Goal: Task Accomplishment & Management: Manage account settings

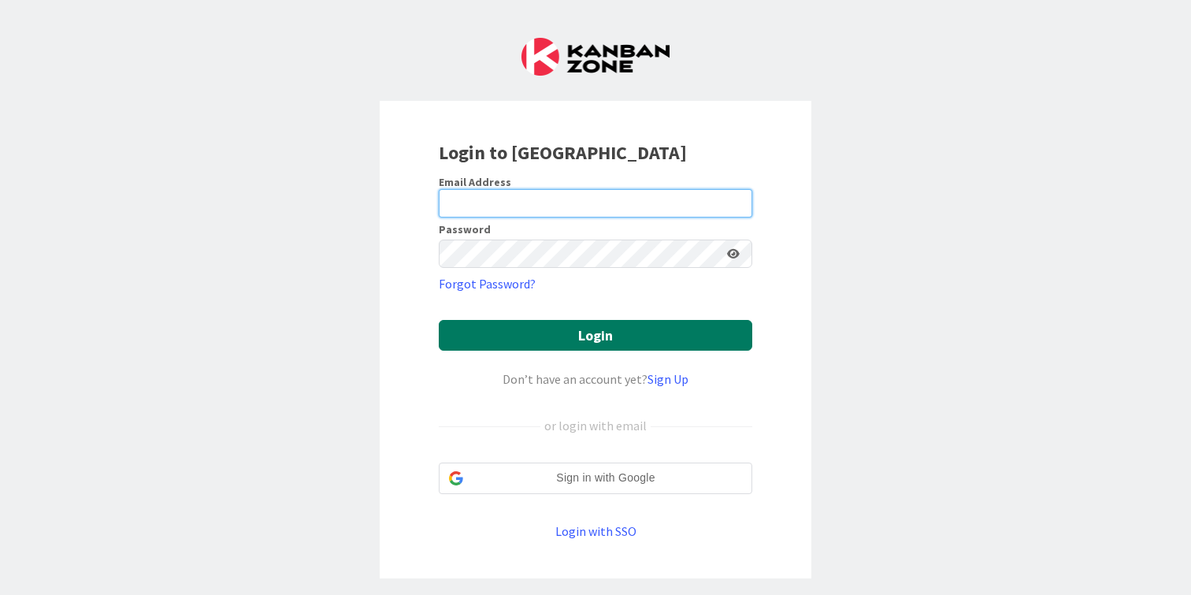
type input "[PERSON_NAME][EMAIL_ADDRESS][DOMAIN_NAME]"
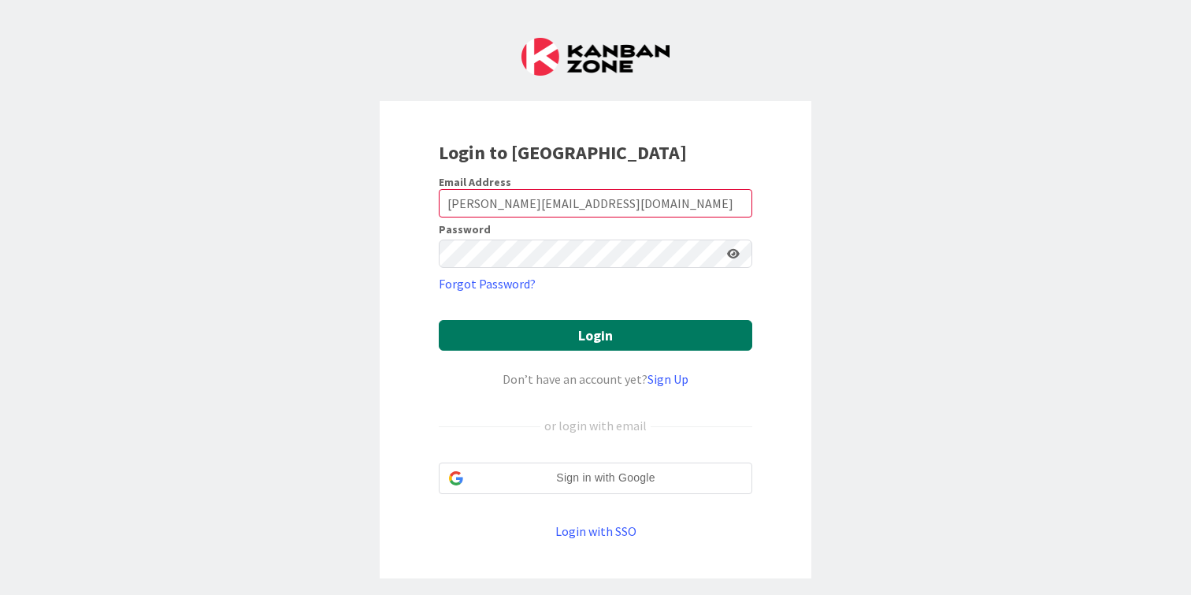
click at [577, 342] on button "Login" at bounding box center [595, 335] width 313 height 31
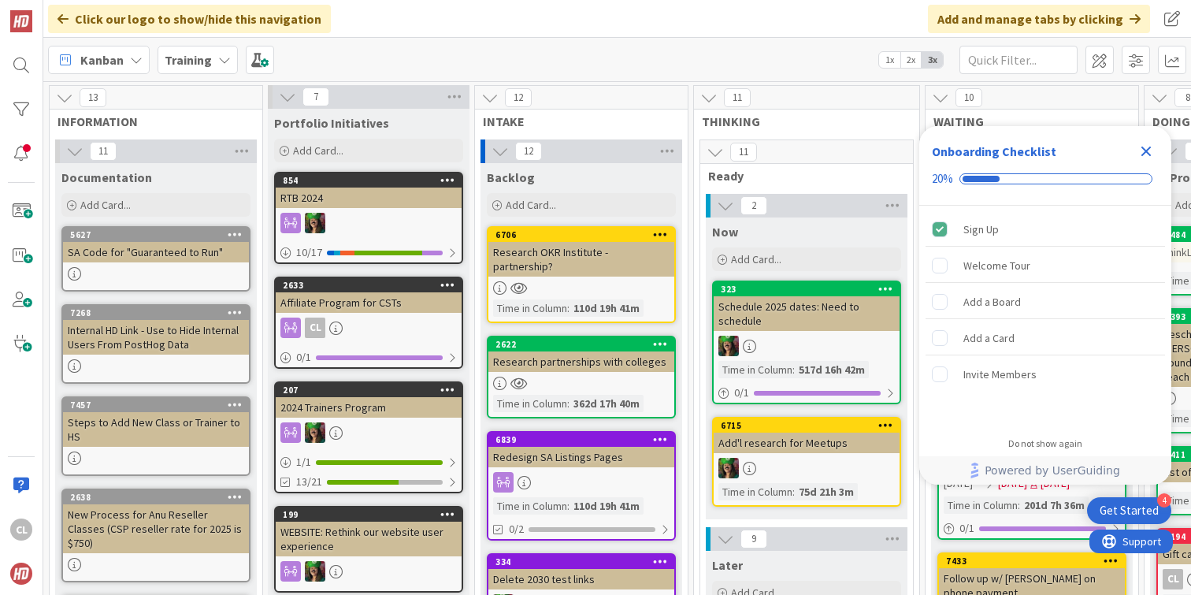
click at [206, 60] on b "Training" at bounding box center [188, 60] width 47 height 16
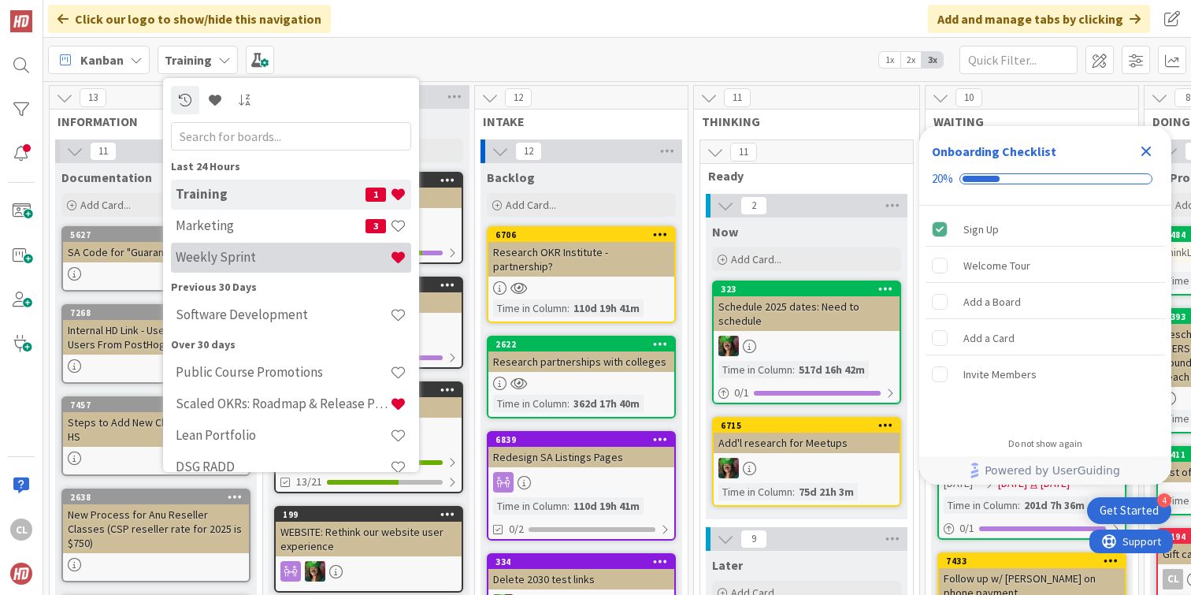
click at [213, 246] on div "Weekly Sprint" at bounding box center [291, 258] width 240 height 30
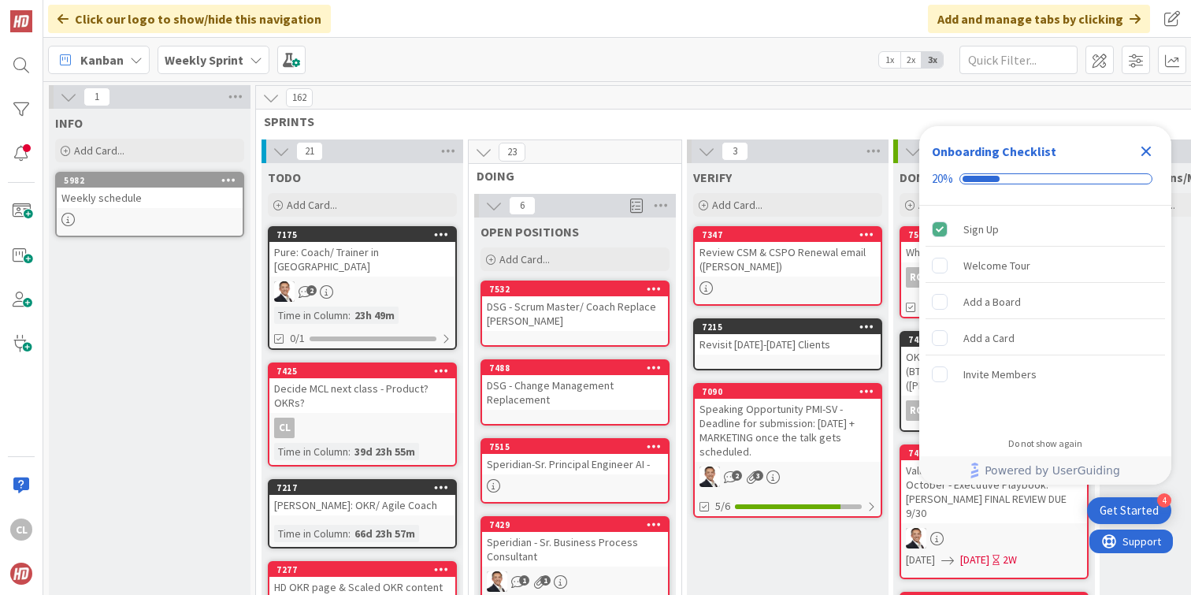
click at [1155, 153] on icon "Close Checklist" at bounding box center [1145, 151] width 19 height 19
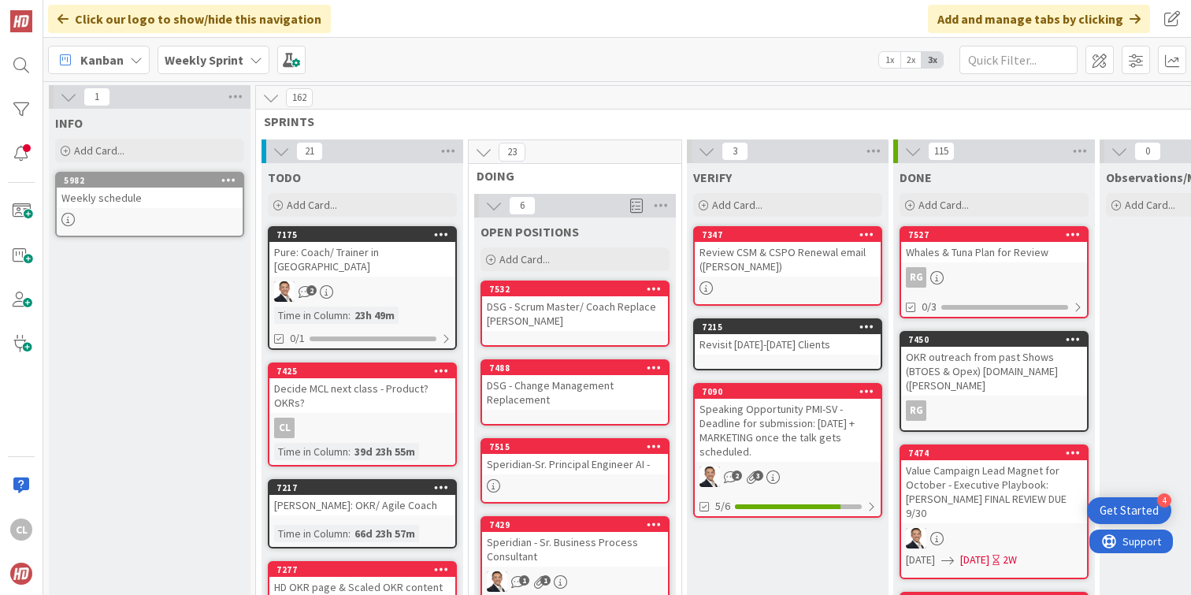
click at [1146, 153] on span "0" at bounding box center [1147, 151] width 27 height 19
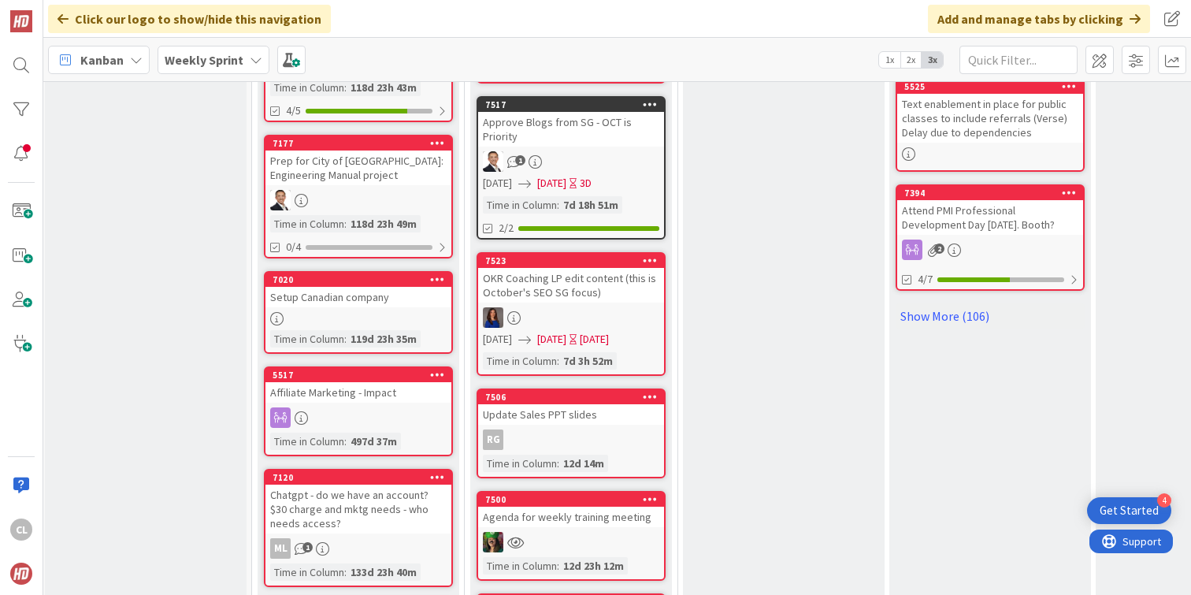
scroll to position [1005, 4]
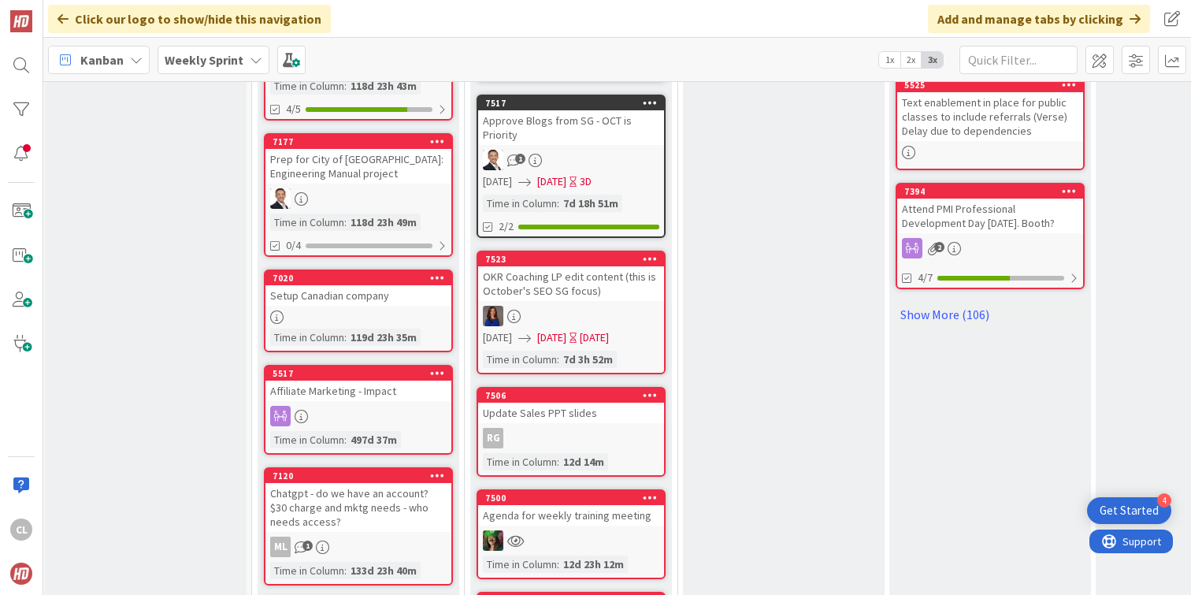
click at [549, 306] on div at bounding box center [571, 316] width 186 height 20
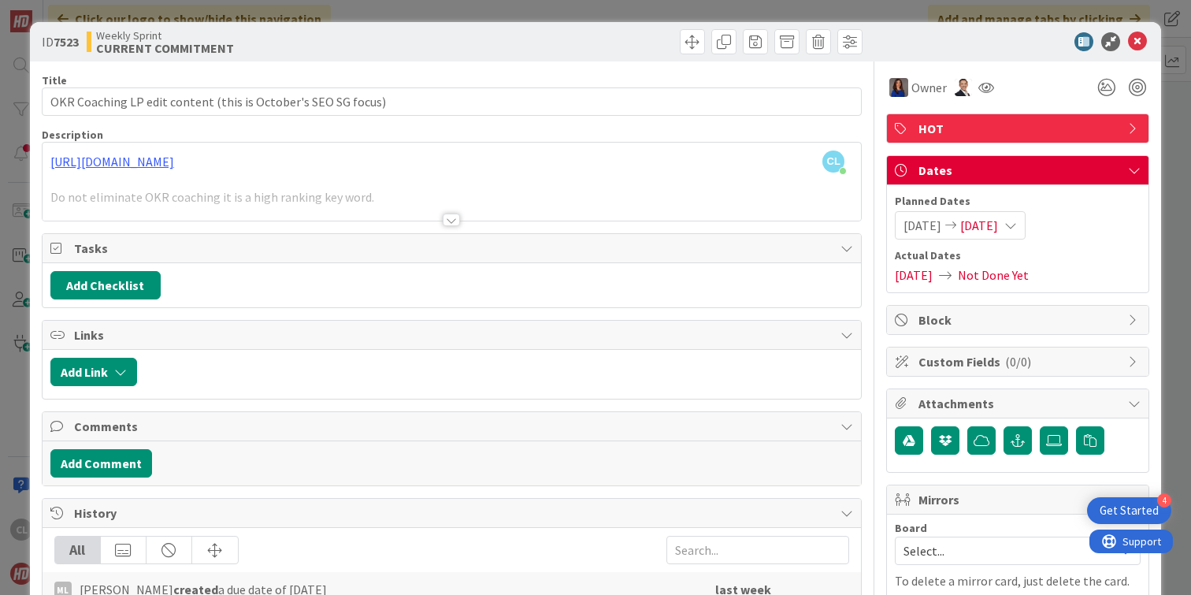
click at [355, 209] on div at bounding box center [452, 200] width 818 height 40
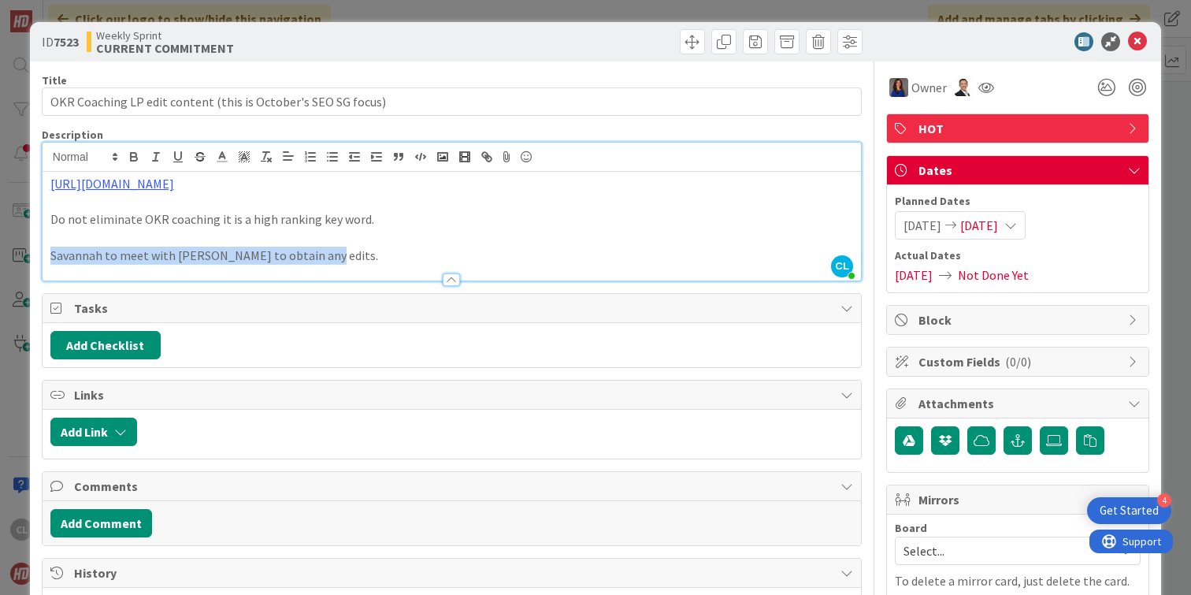
drag, startPoint x: 319, startPoint y: 254, endPoint x: 33, endPoint y: 247, distance: 286.0
click at [33, 247] on div "ID 7523 Weekly Sprint CURRENT COMMITMENT Title 61 / 128 OKR Coaching LP edit co…" at bounding box center [595, 540] width 1131 height 1036
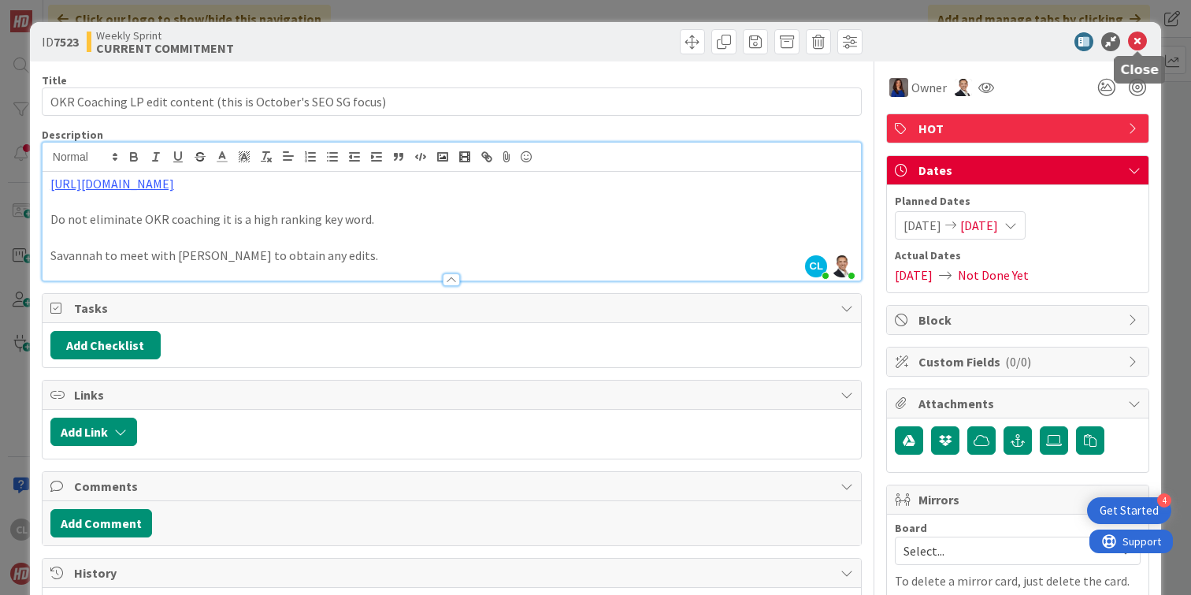
click at [1136, 42] on icon at bounding box center [1137, 41] width 19 height 19
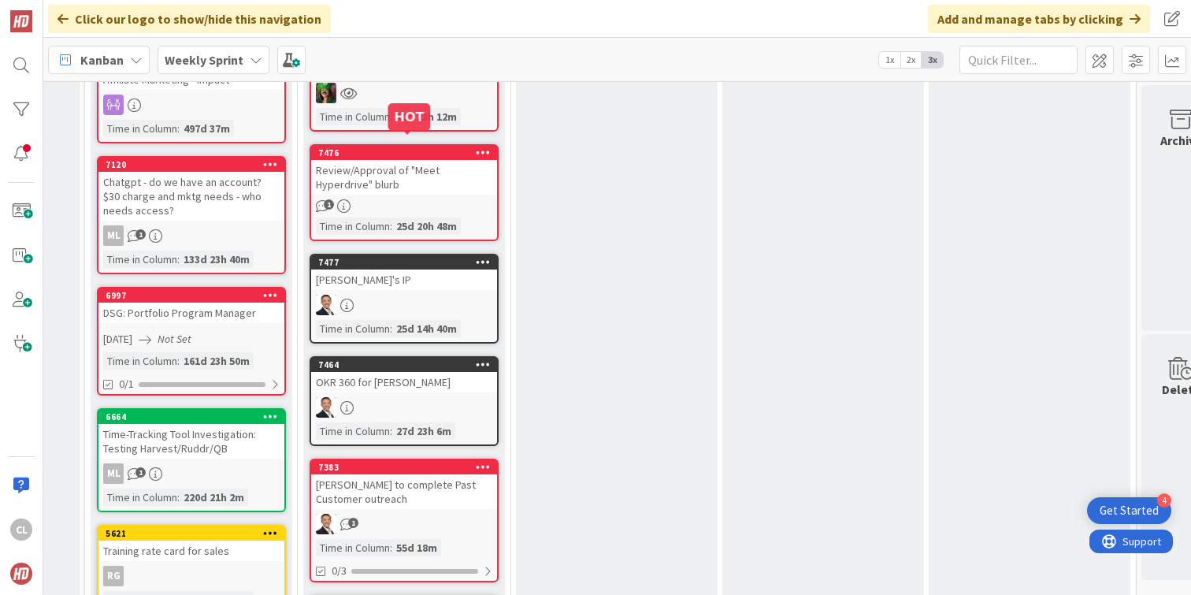
scroll to position [1318, 171]
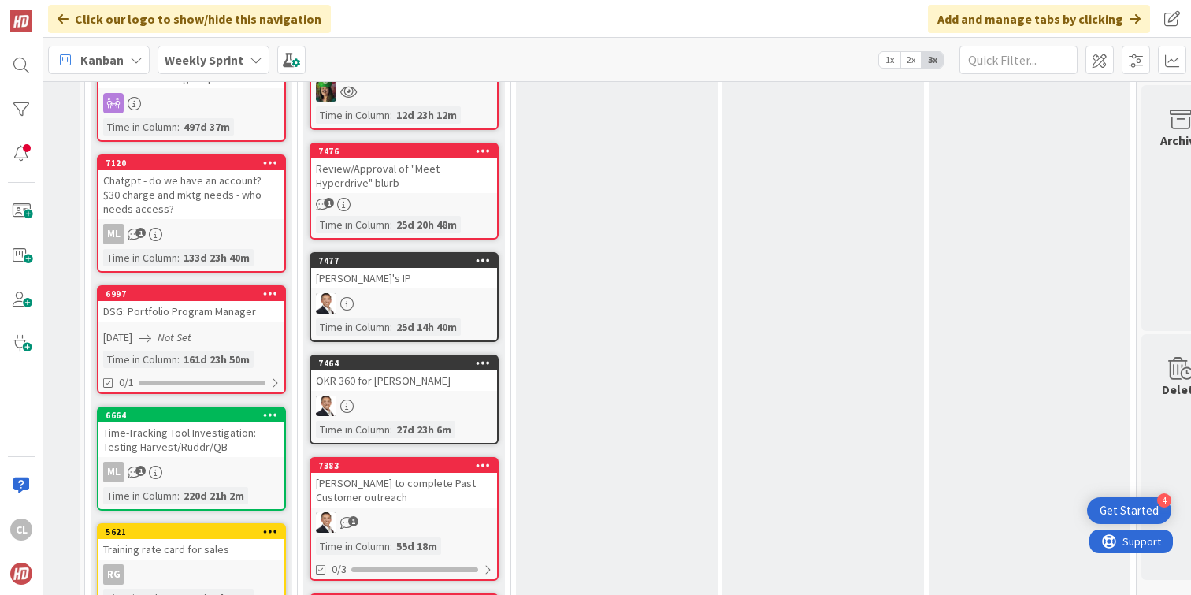
click at [455, 171] on div "Review/Approval of "Meet Hyperdrive" blurb" at bounding box center [404, 175] width 186 height 35
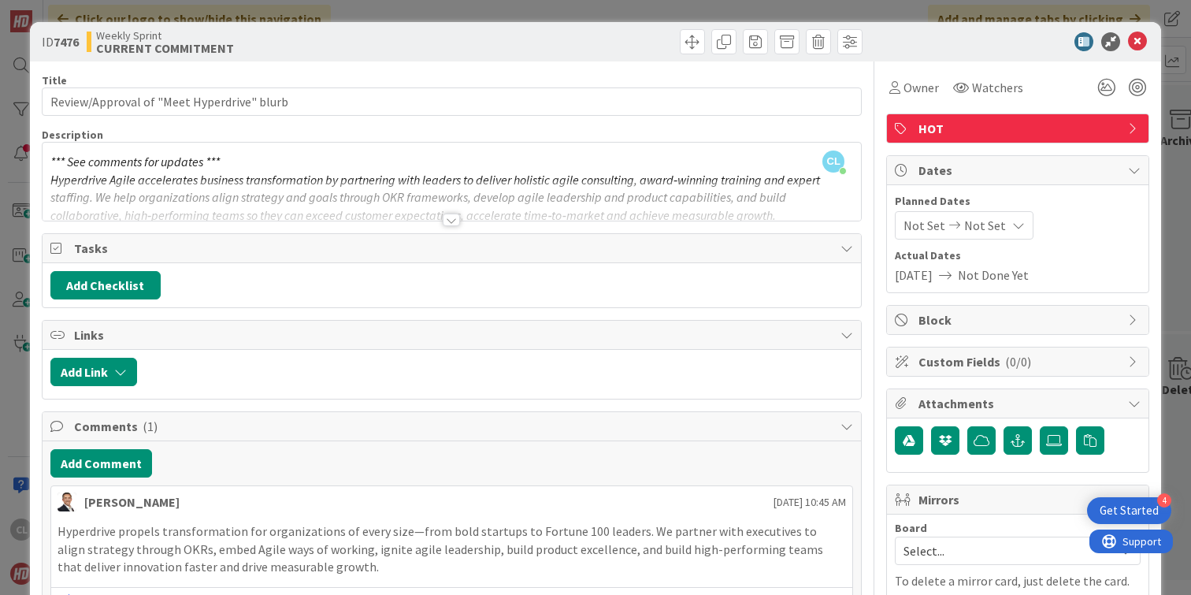
click at [474, 207] on div at bounding box center [452, 200] width 818 height 40
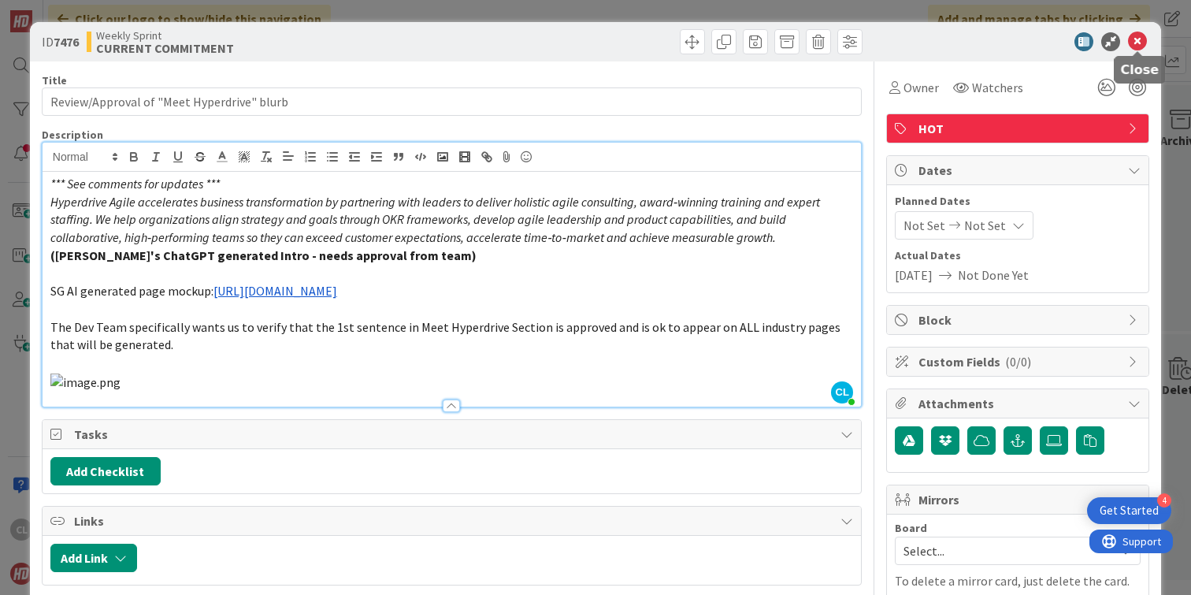
click at [1141, 39] on icon at bounding box center [1137, 41] width 19 height 19
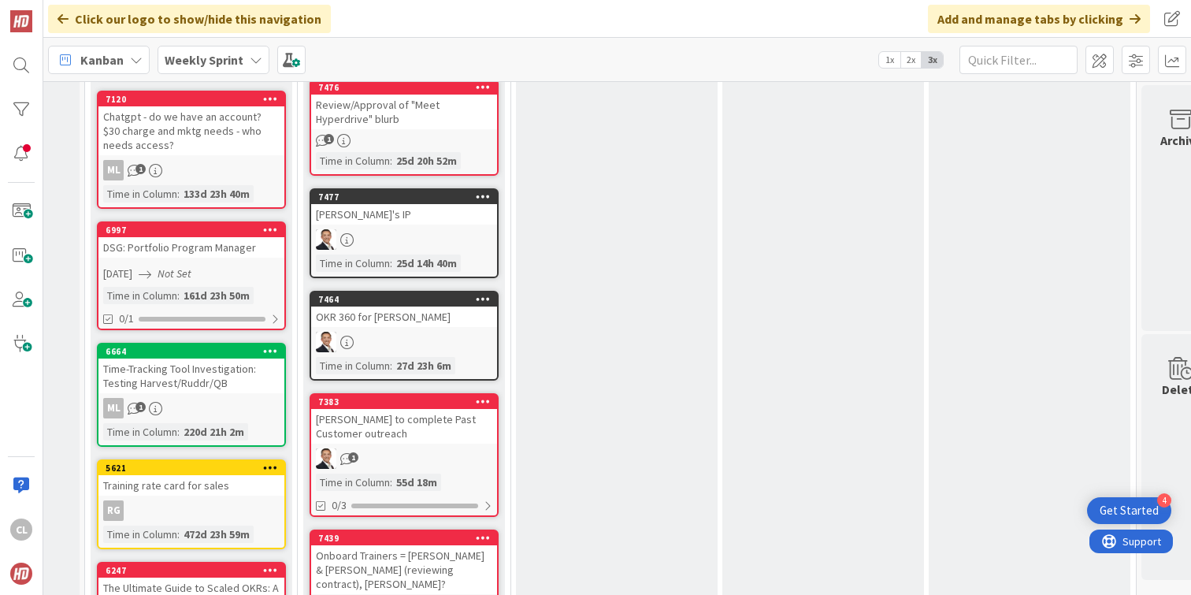
click at [398, 134] on div "1" at bounding box center [404, 140] width 186 height 13
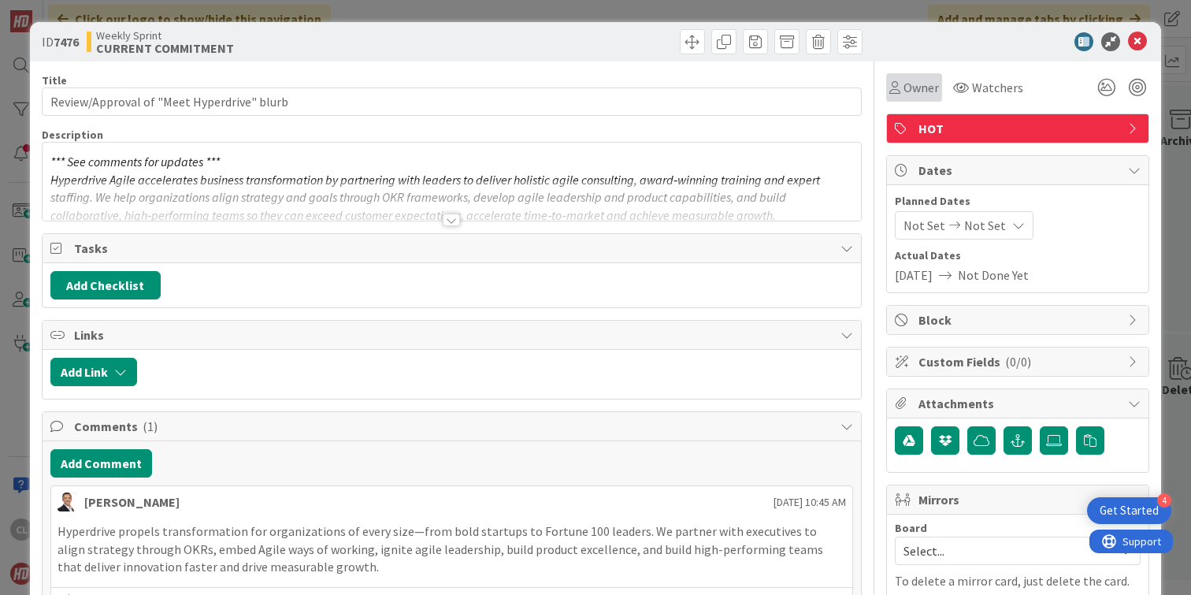
click at [913, 89] on span "Owner" at bounding box center [920, 87] width 35 height 19
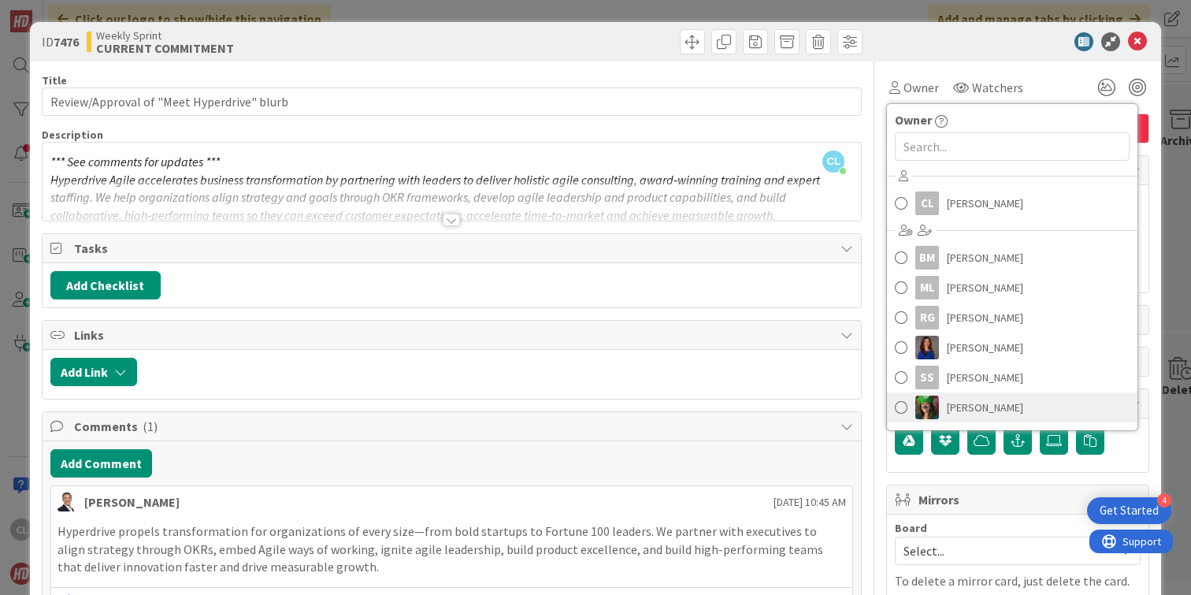
click at [968, 409] on span "Sherian Lutton" at bounding box center [985, 407] width 76 height 24
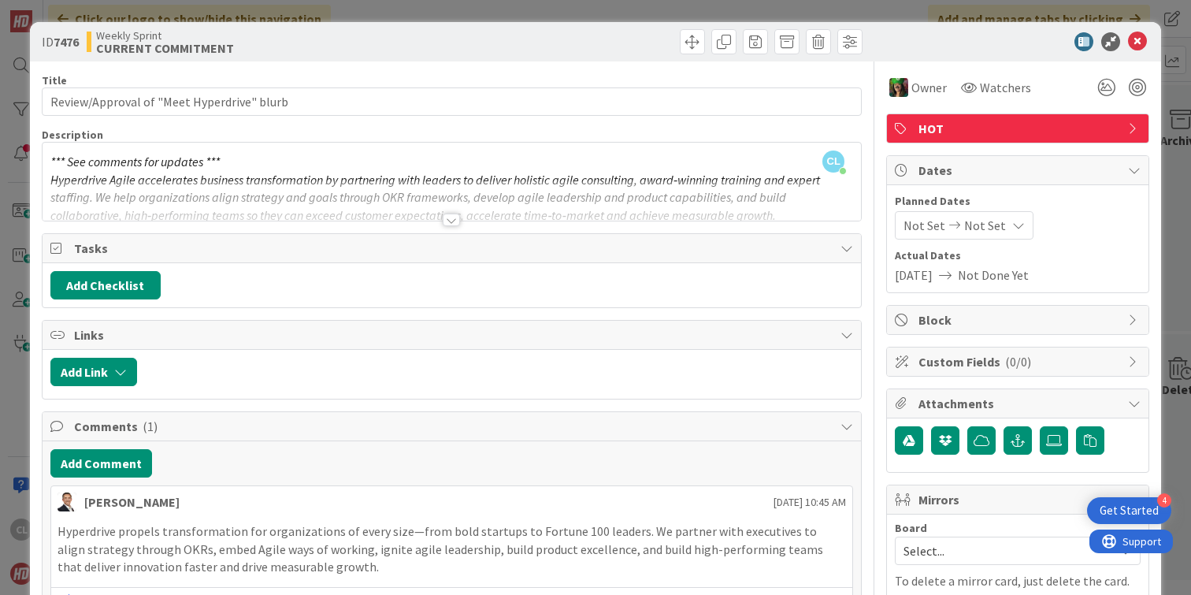
click at [1138, 39] on icon at bounding box center [1137, 41] width 19 height 19
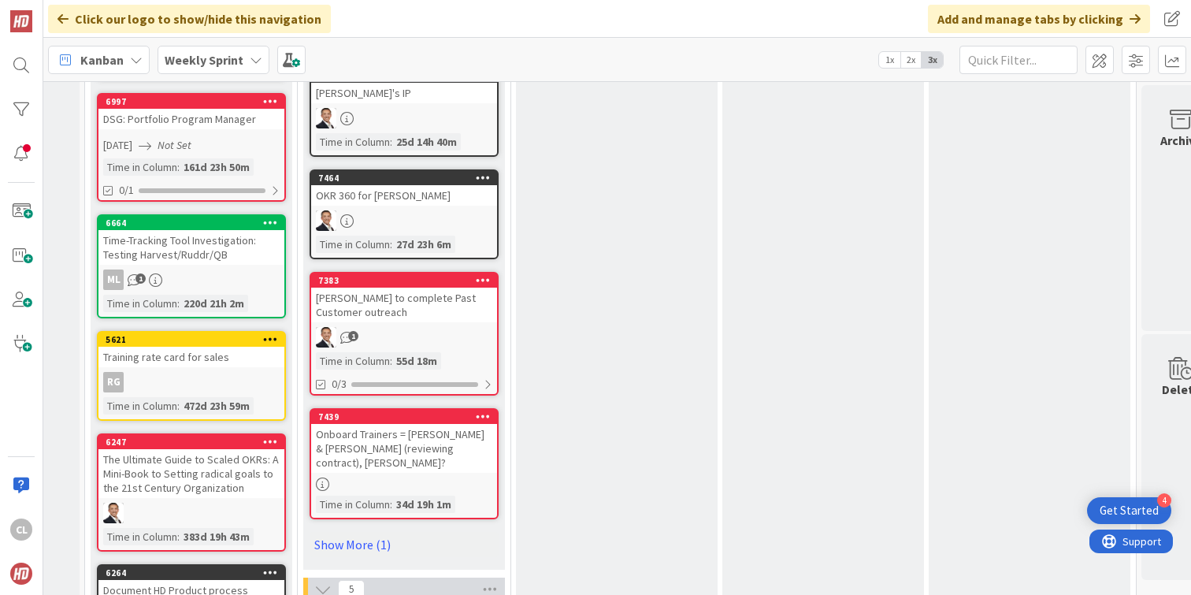
scroll to position [1514, 171]
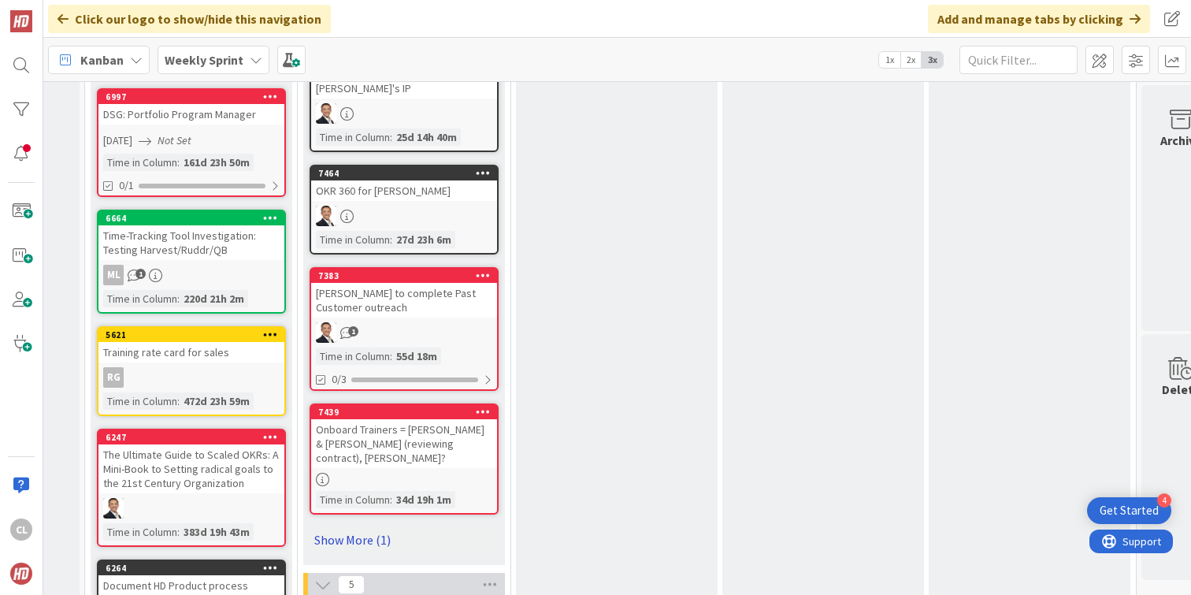
click at [356, 528] on link "Show More (1)" at bounding box center [404, 539] width 189 height 25
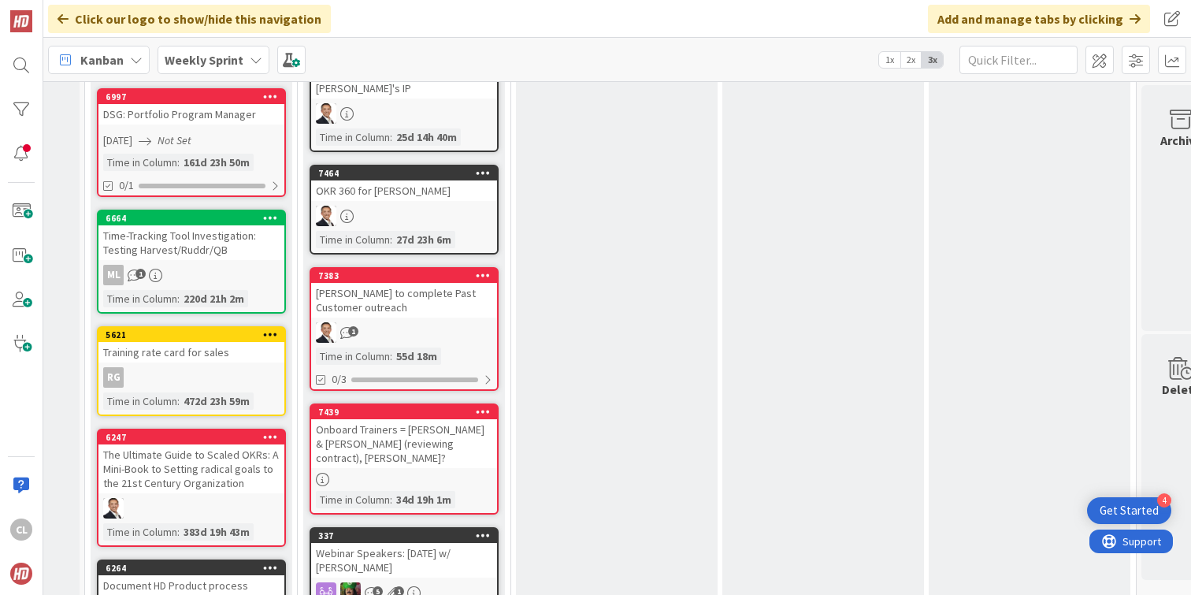
click at [435, 206] on div at bounding box center [404, 216] width 186 height 20
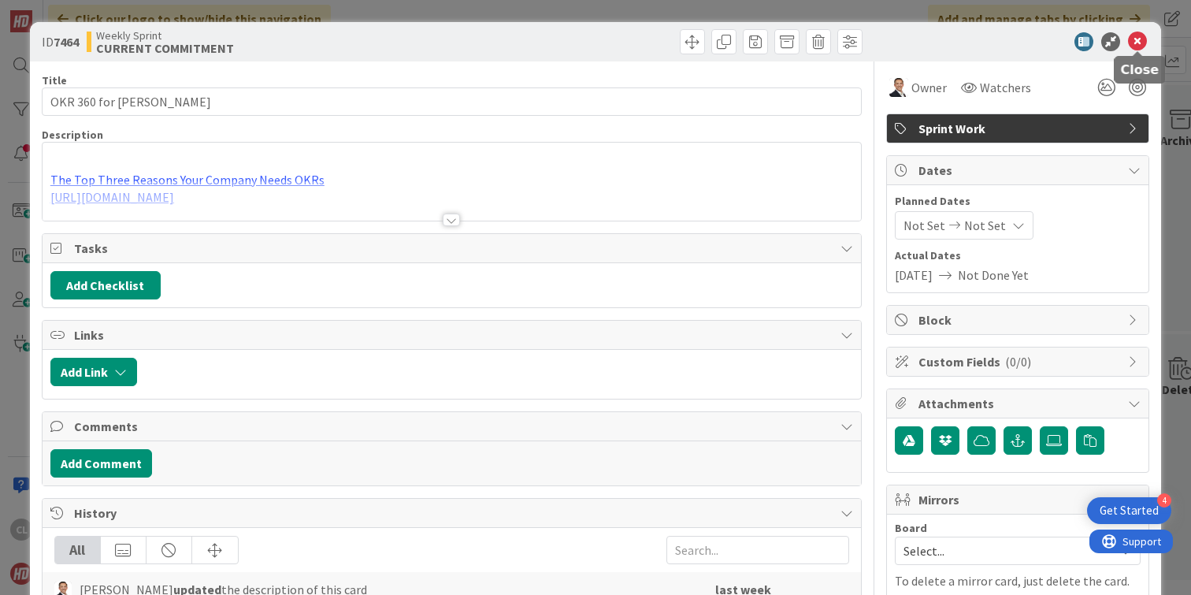
click at [1140, 48] on icon at bounding box center [1137, 41] width 19 height 19
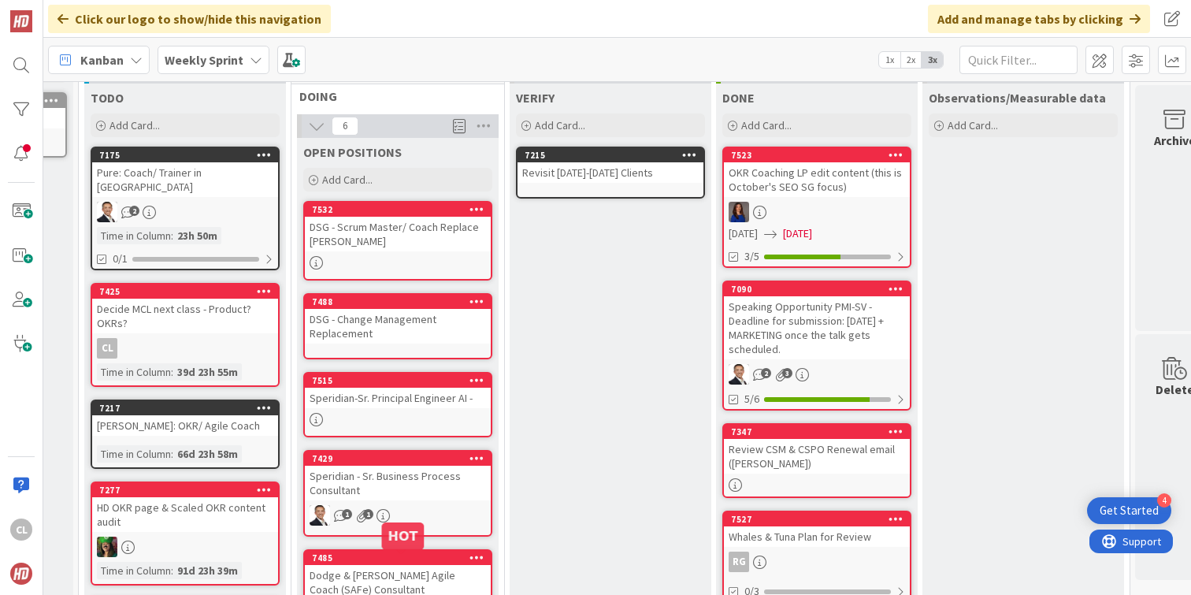
scroll to position [77, 177]
